Goal: Transaction & Acquisition: Register for event/course

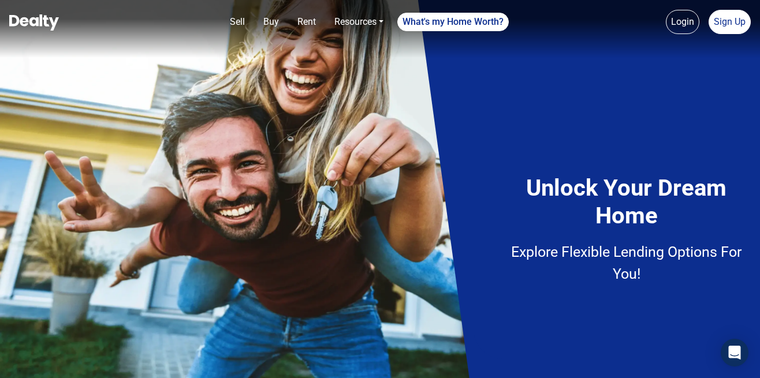
click at [333, 174] on img at bounding box center [380, 189] width 760 height 378
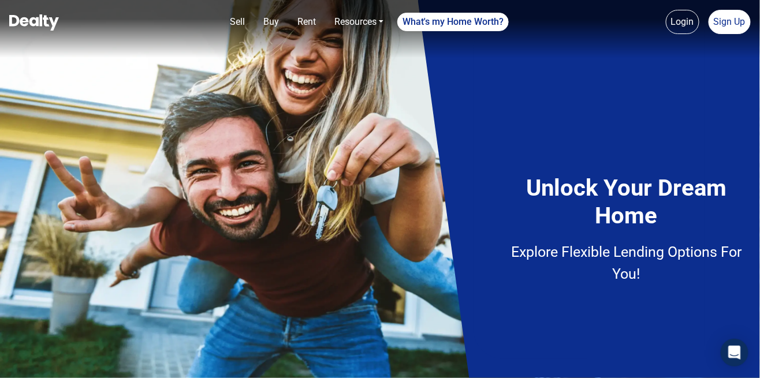
click at [721, 347] on div "Unlock Your Dream Home Explore Flexible Lending Options For You!" at bounding box center [589, 189] width 342 height 378
click at [374, 220] on img at bounding box center [380, 189] width 760 height 378
click at [405, 237] on img at bounding box center [380, 189] width 760 height 378
click at [725, 23] on link "Sign Up" at bounding box center [730, 22] width 42 height 24
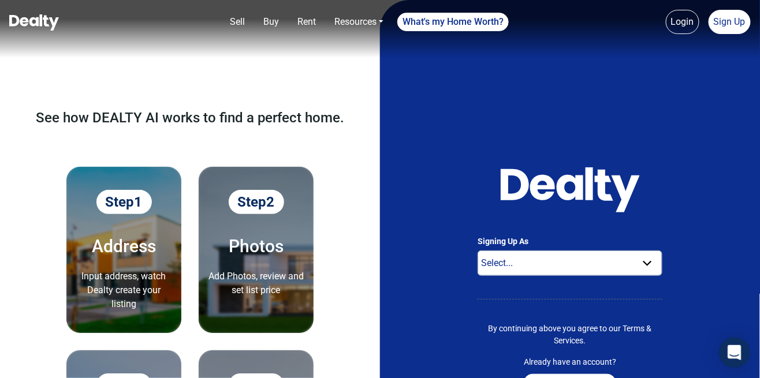
click at [724, 356] on div "Open Intercom Messenger" at bounding box center [735, 353] width 31 height 31
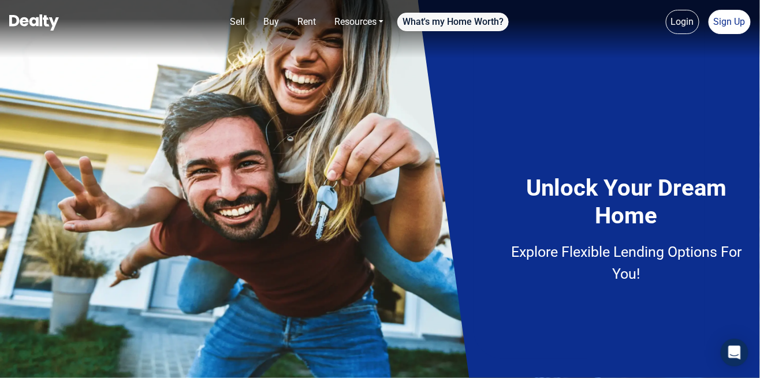
click at [488, 80] on div "Unlock Your Dream Home Explore Flexible Lending Options For You!" at bounding box center [589, 188] width 231 height 341
click at [489, 42] on nav "Sell Buy Rent Resources Loan Calculator Loan Options Find an agent What's my Ho…" at bounding box center [380, 29] width 760 height 58
click at [473, 25] on link "What's my Home Worth?" at bounding box center [452, 22] width 111 height 18
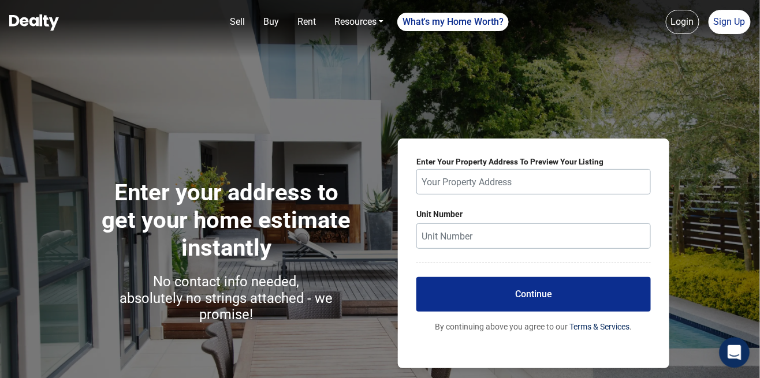
click at [734, 352] on icon "Open Intercom Messenger" at bounding box center [734, 352] width 13 height 15
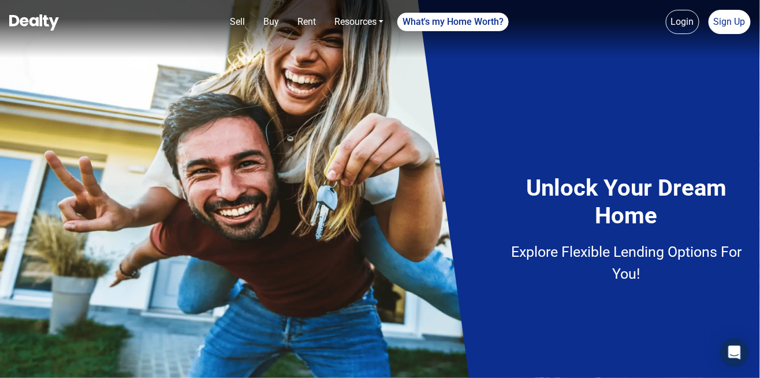
click at [432, 288] on img at bounding box center [380, 189] width 760 height 378
click at [490, 240] on div "Unlock Your Dream Home Explore Flexible Lending Options For You!" at bounding box center [588, 215] width 219 height 220
click at [749, 18] on link "Sign Up" at bounding box center [730, 22] width 42 height 24
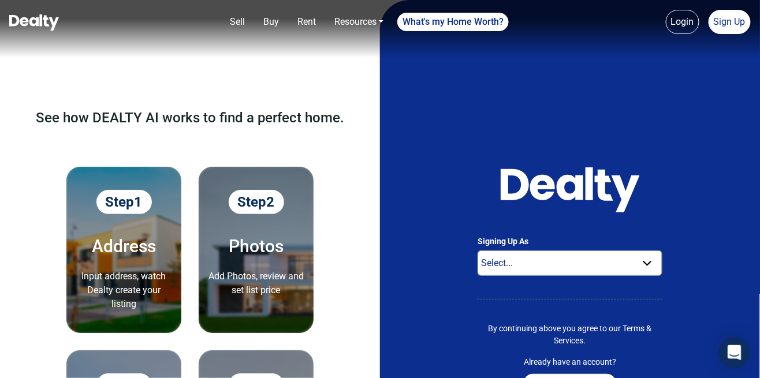
click at [731, 365] on div "Open Intercom Messenger" at bounding box center [735, 353] width 31 height 31
